Goal: Information Seeking & Learning: Learn about a topic

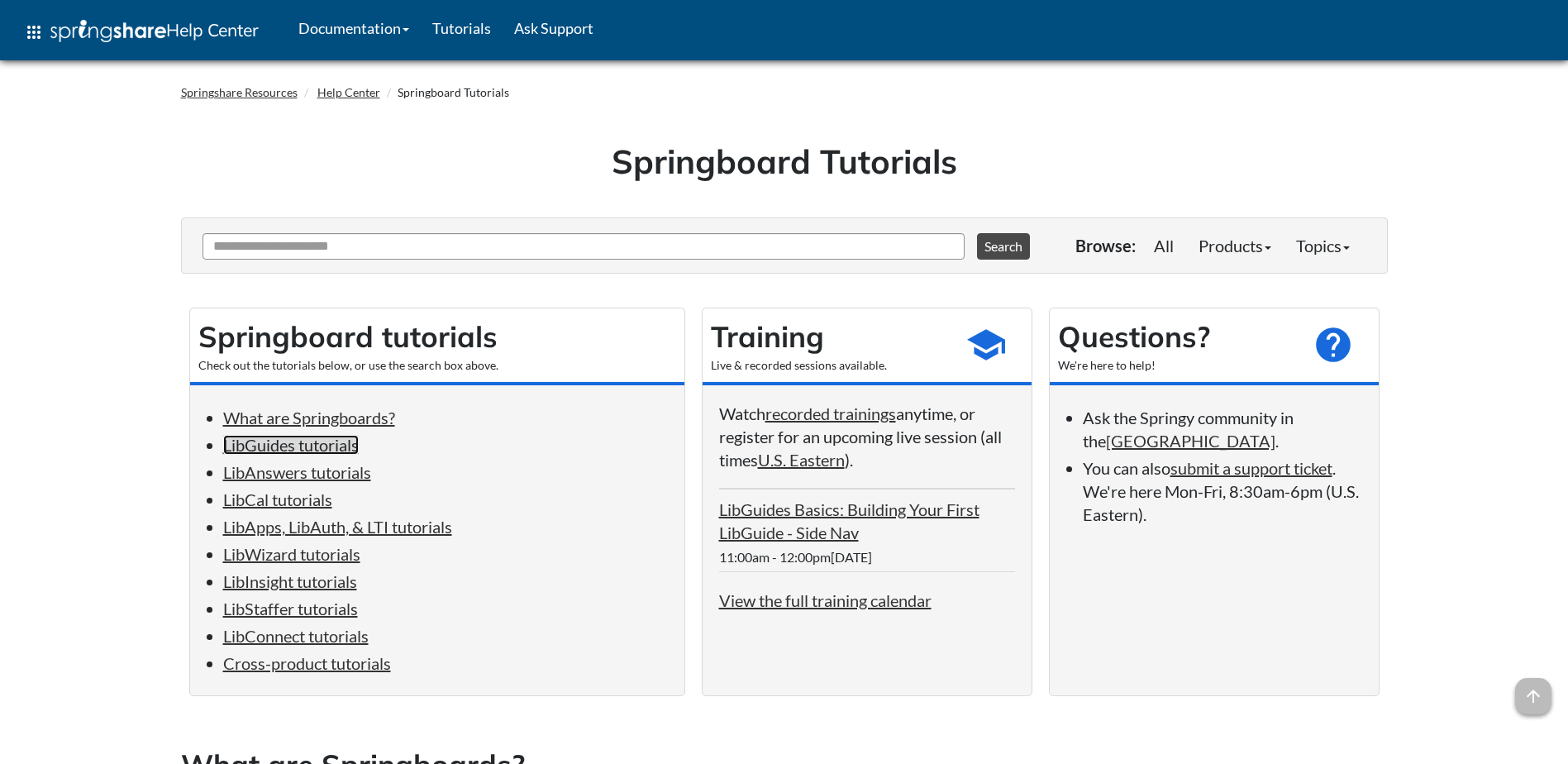
click at [252, 443] on link "LibGuides tutorials" at bounding box center [290, 445] width 136 height 20
click at [302, 470] on link "LibAnswers tutorials" at bounding box center [296, 472] width 148 height 20
click at [298, 501] on link "LibCal tutorials" at bounding box center [277, 499] width 109 height 20
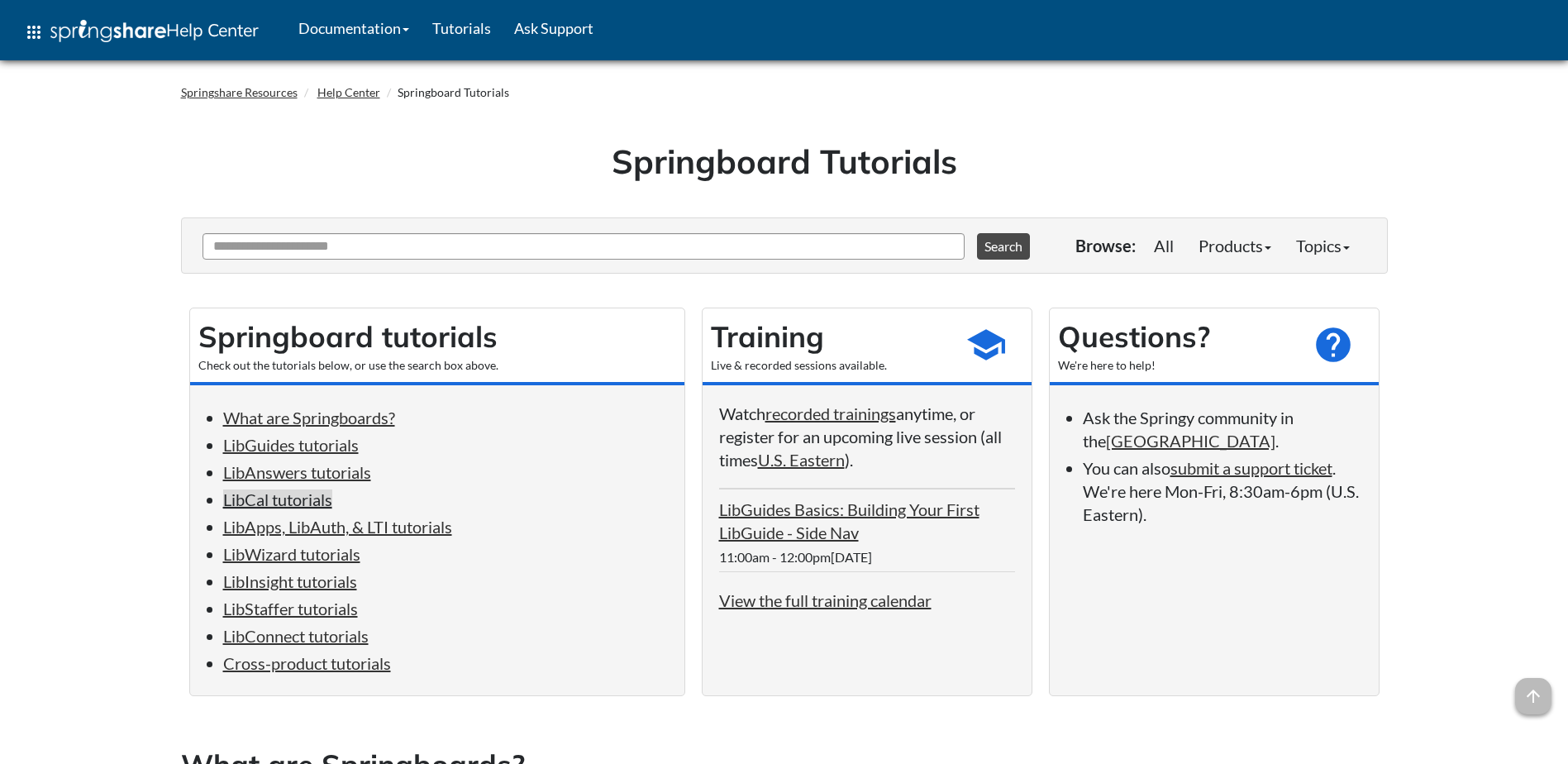
scroll to position [3407, 0]
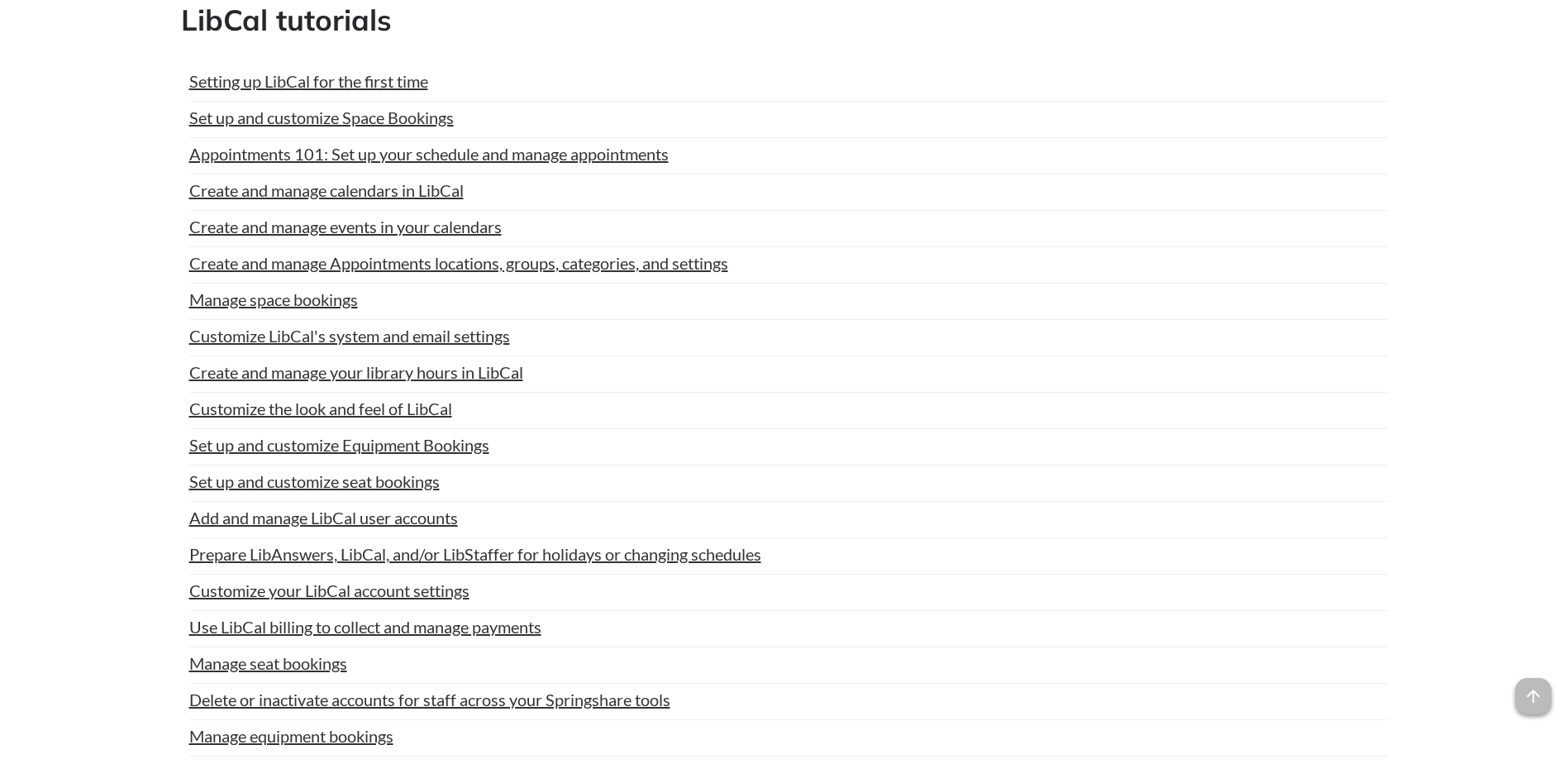
click at [259, 60] on div "Setting up LibCal for the first time Last Updated: May 14, 2025 | Topics: LibCa…" at bounding box center [784, 576] width 1206 height 1047
click at [261, 73] on link "Setting up LibCal for the first time" at bounding box center [308, 80] width 239 height 25
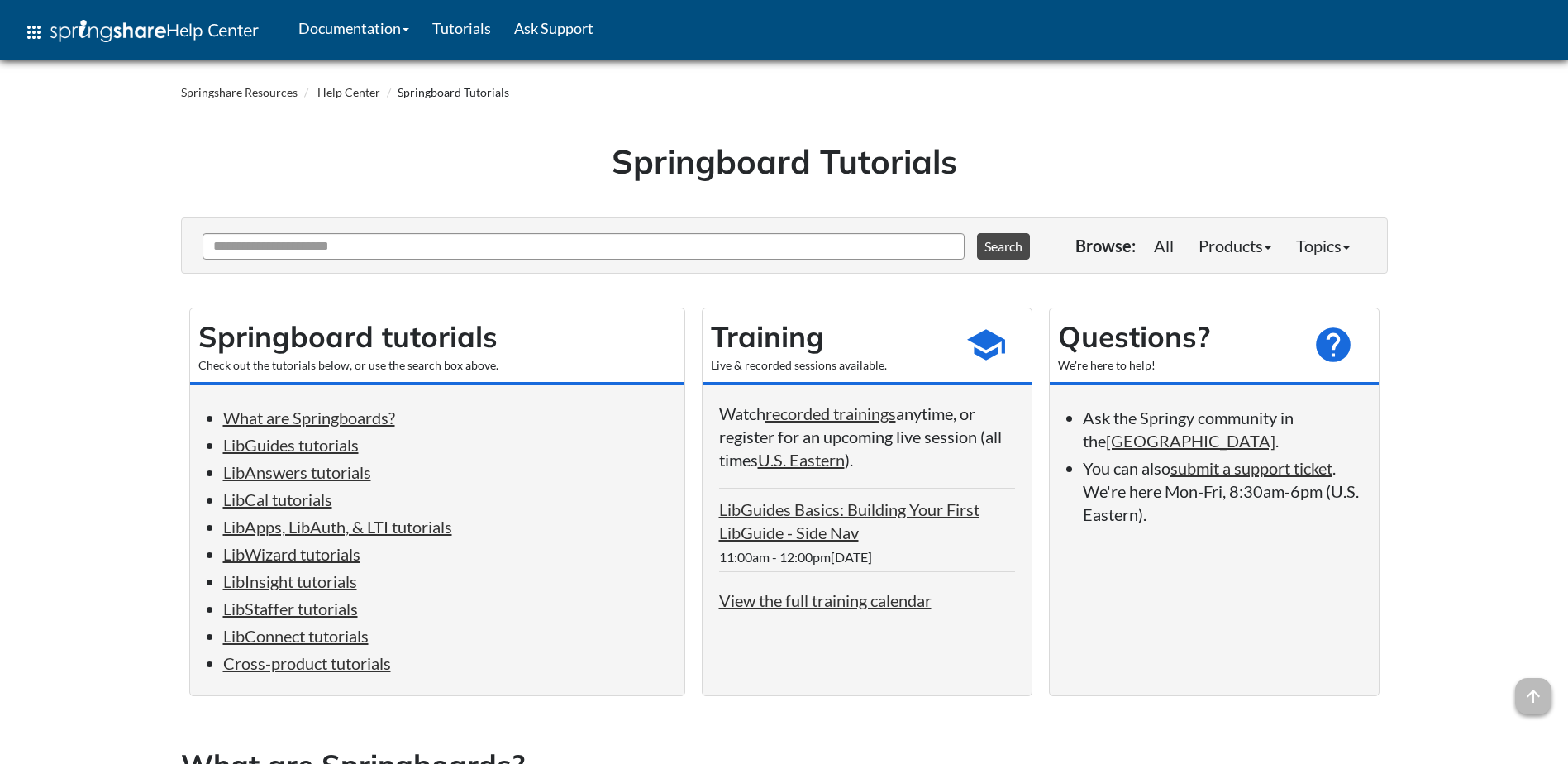
scroll to position [3407, 0]
click at [843, 416] on link "recorded trainings" at bounding box center [831, 413] width 131 height 20
click at [303, 582] on link "LibInsight tutorials" at bounding box center [289, 582] width 134 height 20
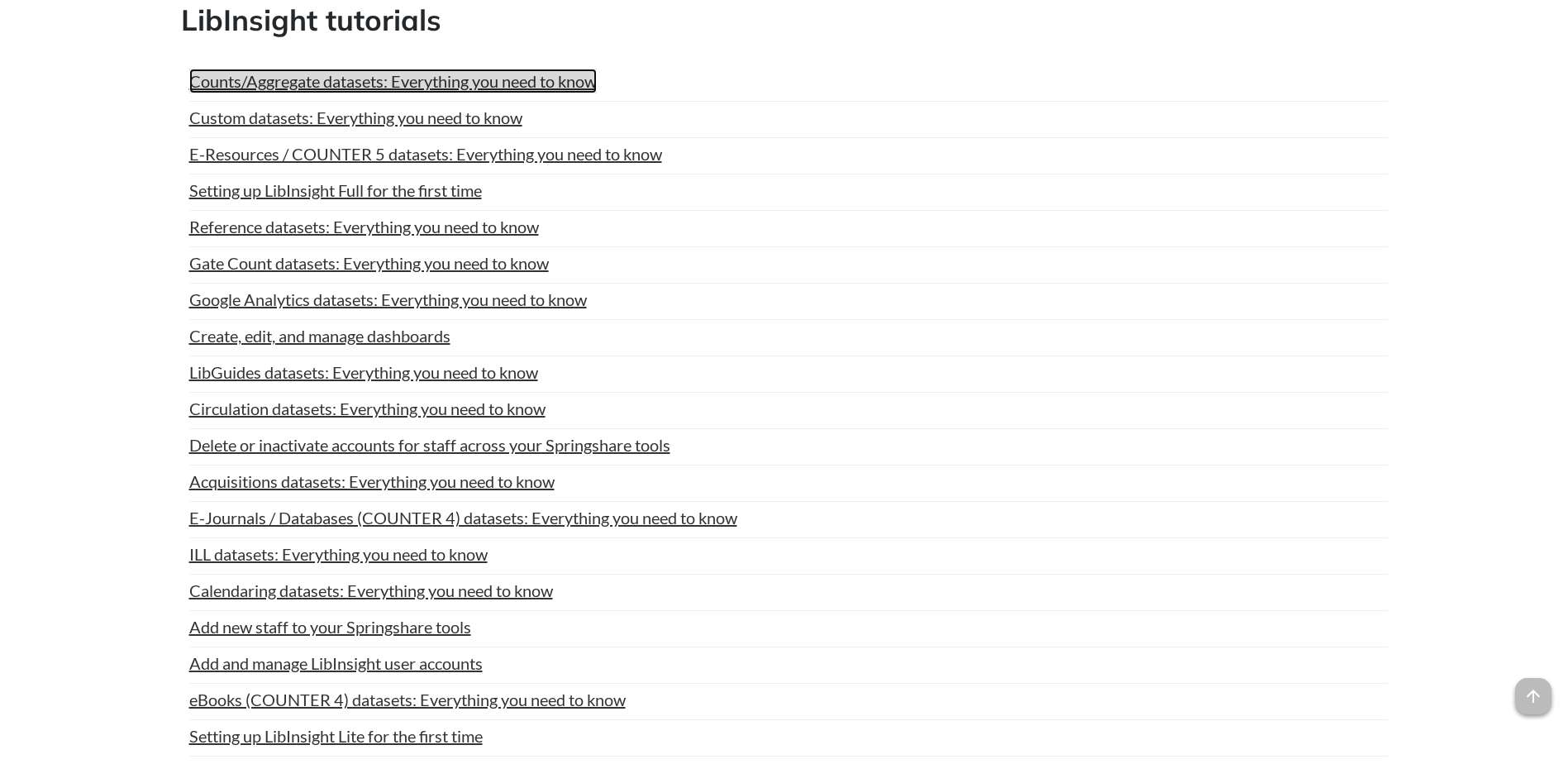
click at [382, 83] on link "Counts/Aggregate datasets: Everything you need to know" at bounding box center [392, 80] width 407 height 25
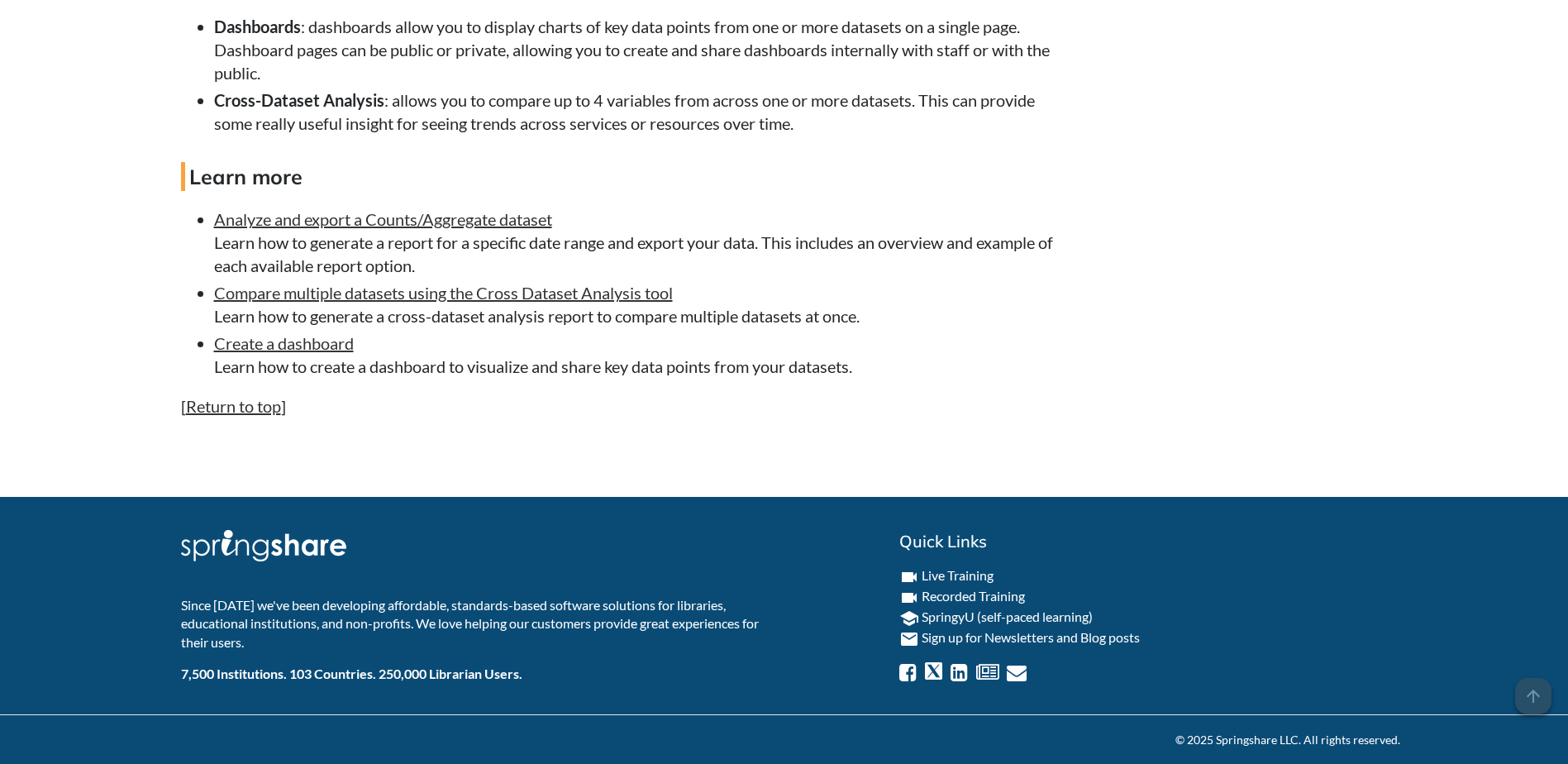
scroll to position [2782, 0]
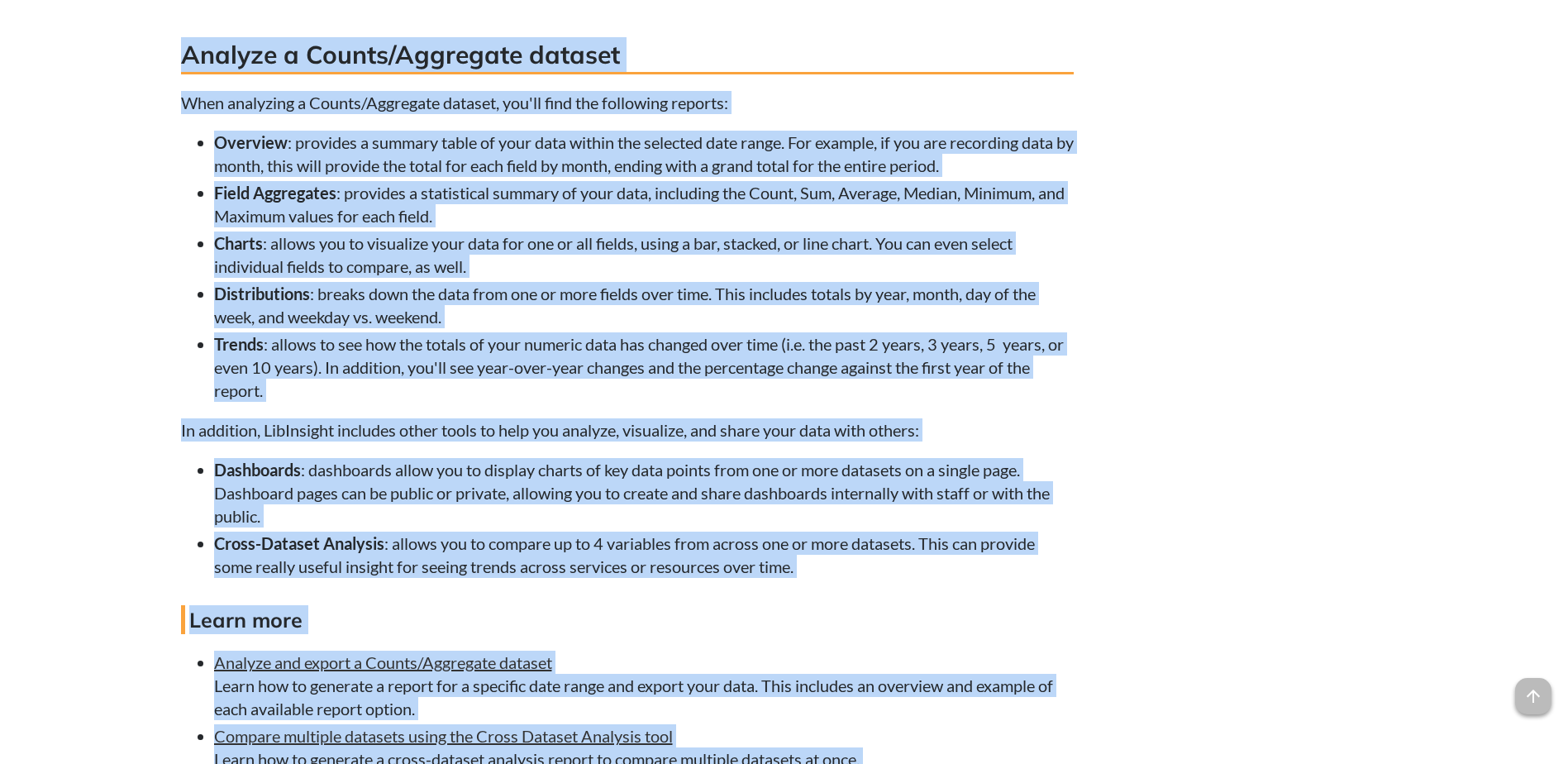
drag, startPoint x: 1573, startPoint y: 48, endPoint x: 1203, endPoint y: 568, distance: 638.2
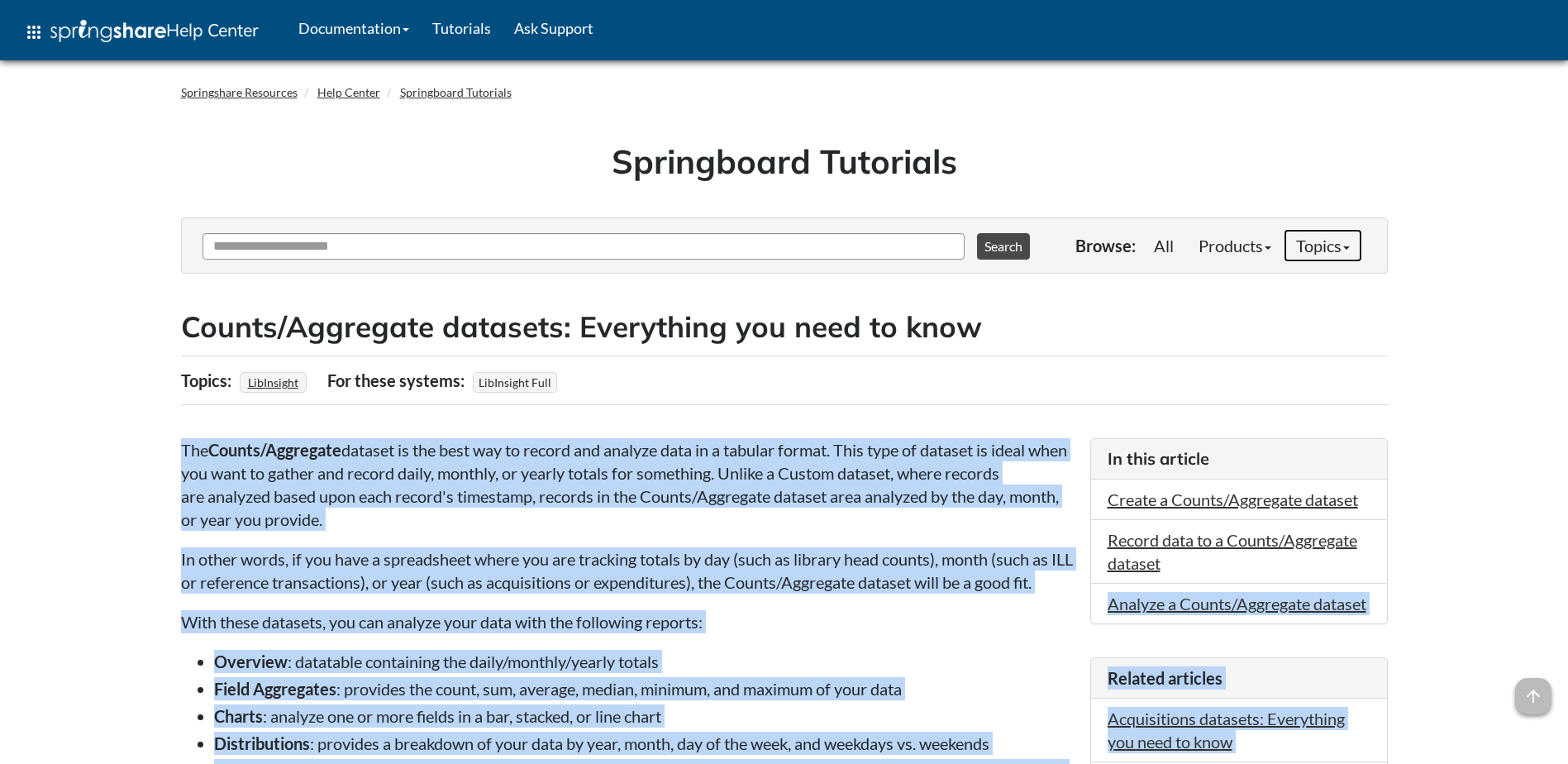
click at [1328, 248] on link "Topics" at bounding box center [1322, 245] width 78 height 33
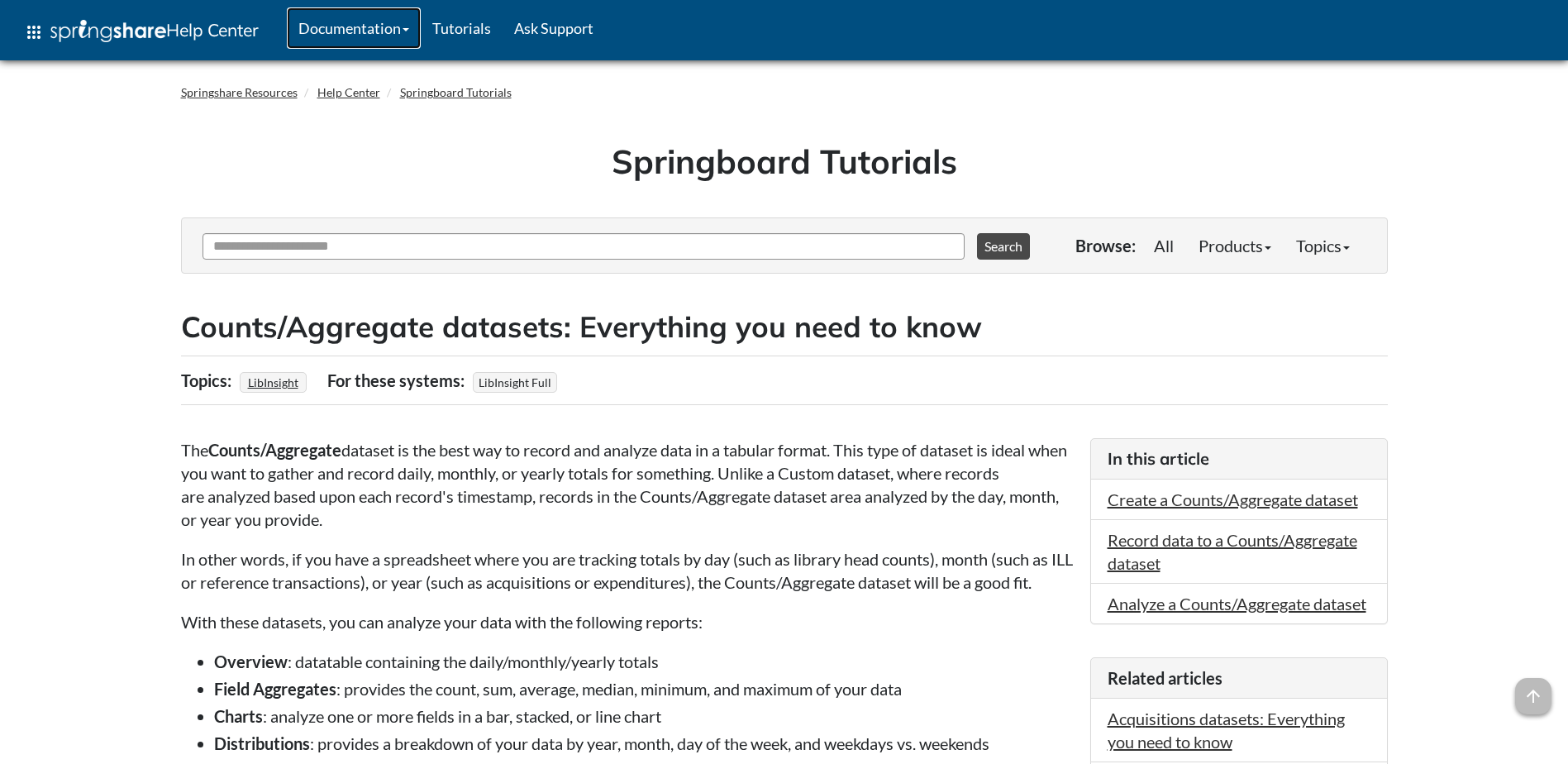
click at [410, 29] on link "Documentation" at bounding box center [354, 29] width 134 height 42
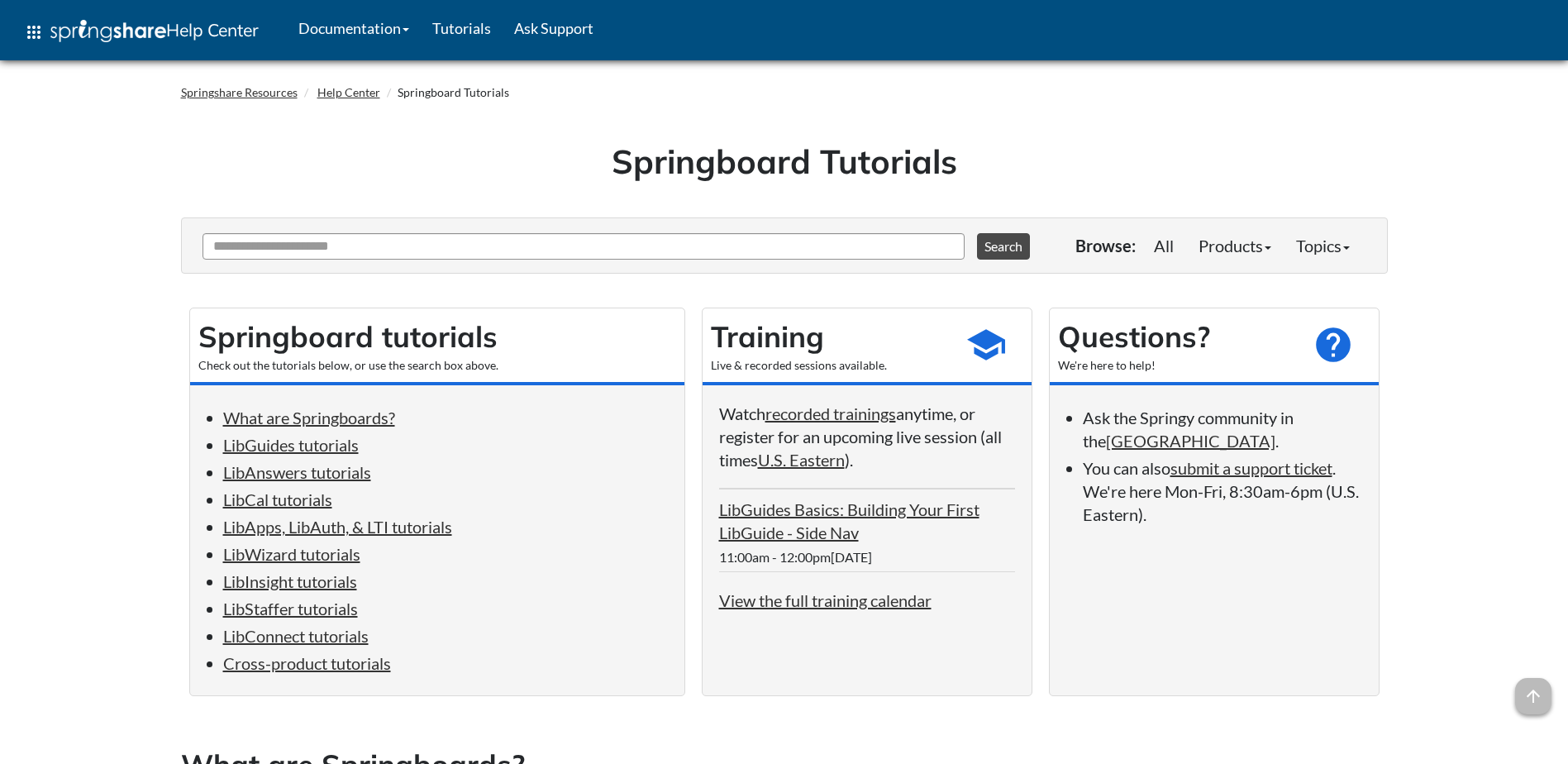
scroll to position [5894, 0]
click at [309, 412] on link "What are Springboards?" at bounding box center [309, 417] width 172 height 20
click at [832, 417] on link "recorded trainings" at bounding box center [831, 413] width 131 height 20
